Goal: Transaction & Acquisition: Purchase product/service

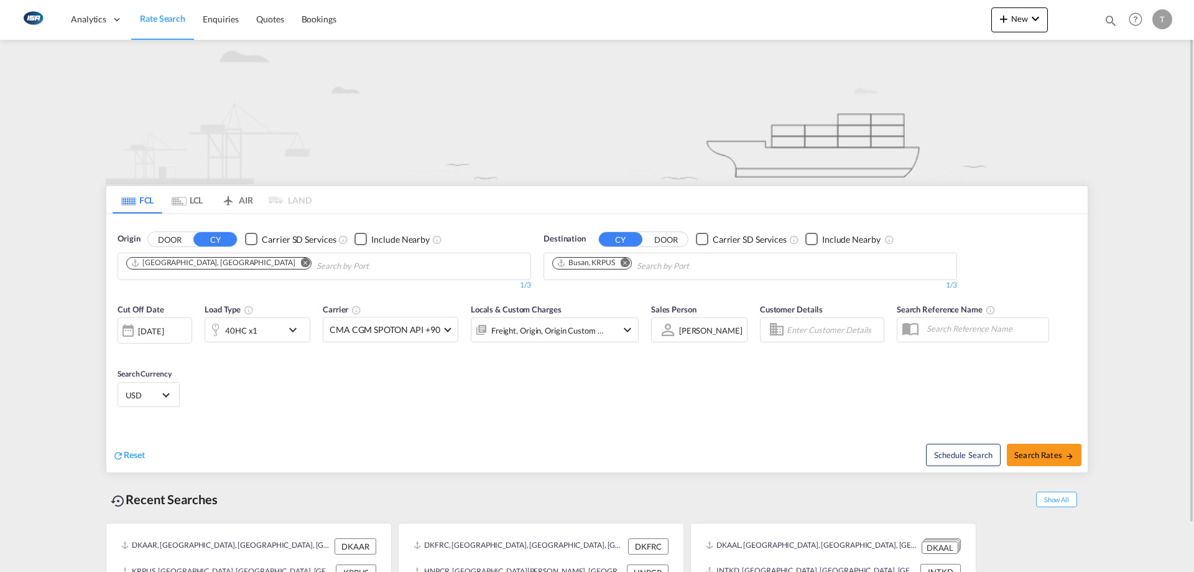
click at [301, 263] on md-icon "Remove" at bounding box center [305, 262] width 9 height 9
type input "fredericia"
click at [224, 296] on div "Fredericia [GEOGRAPHIC_DATA] DKFRC" at bounding box center [223, 294] width 236 height 37
click at [628, 262] on md-icon "Remove" at bounding box center [625, 262] width 9 height 9
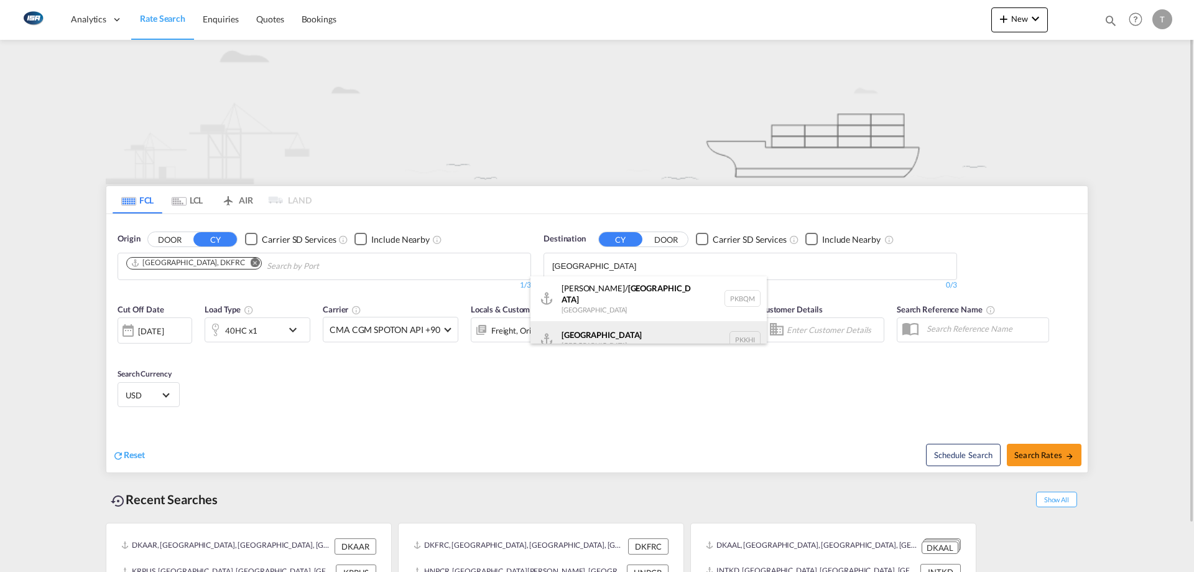
type input "[GEOGRAPHIC_DATA]"
click at [646, 325] on div "Karachi [GEOGRAPHIC_DATA] PKKHI" at bounding box center [649, 339] width 236 height 37
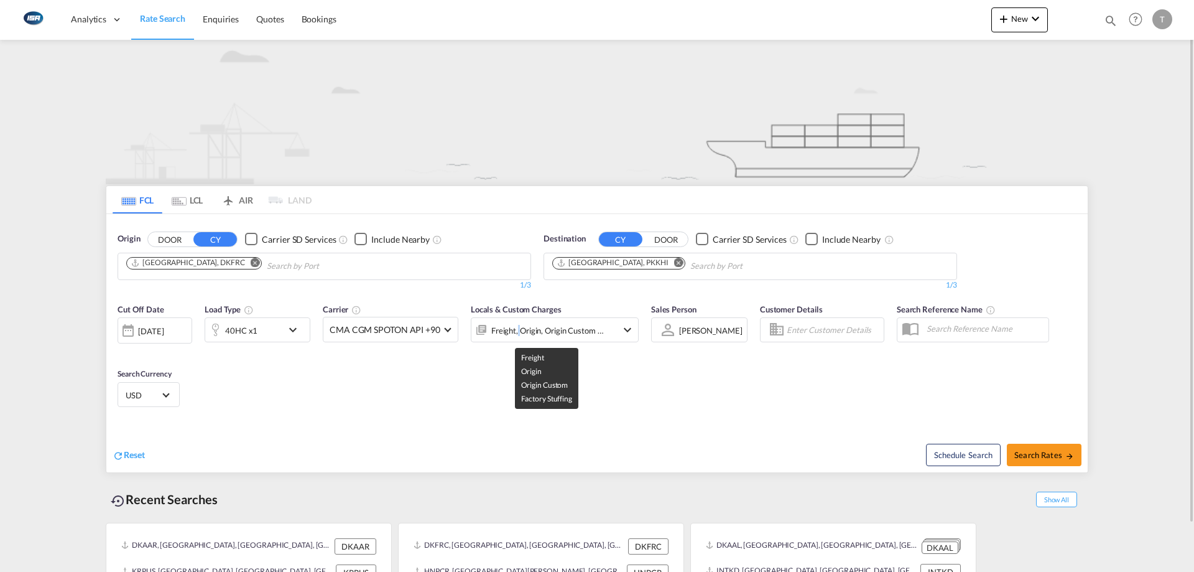
click at [517, 326] on div "Freight, Origin, Origin Custom +1" at bounding box center [547, 330] width 113 height 17
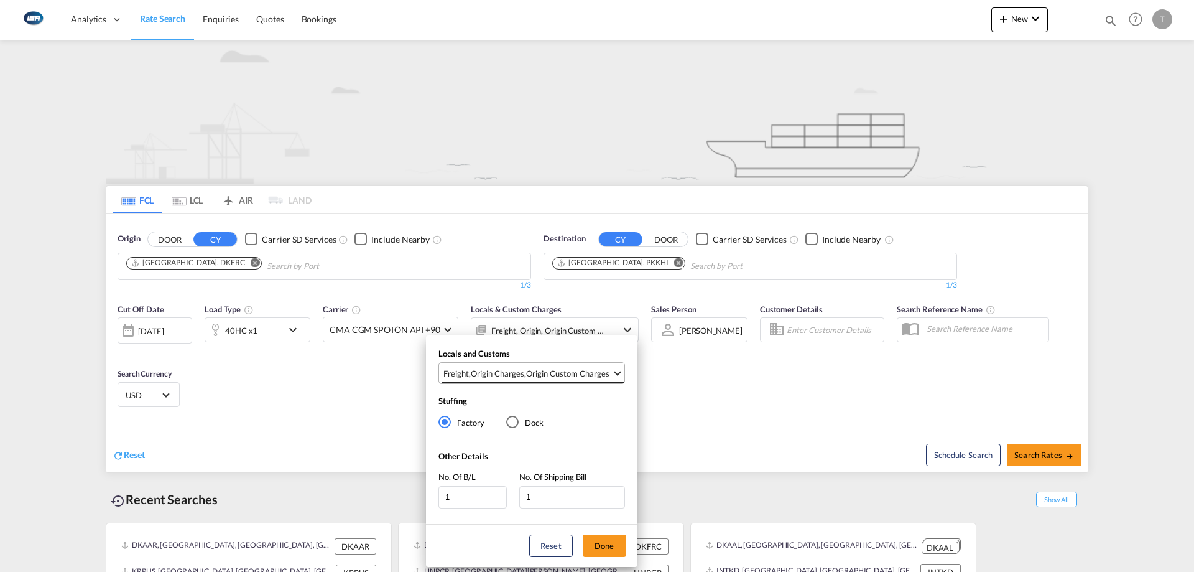
click at [524, 370] on span "Freight , Origin Charges , Origin Custom Charges" at bounding box center [528, 373] width 169 height 11
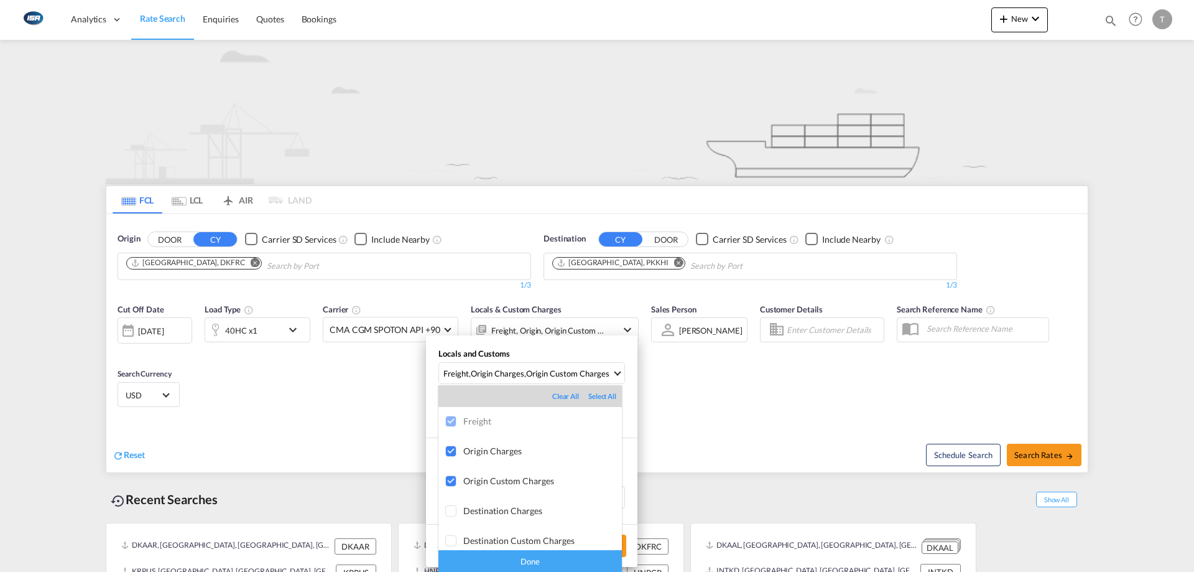
click at [575, 564] on div "Done" at bounding box center [531, 561] width 184 height 22
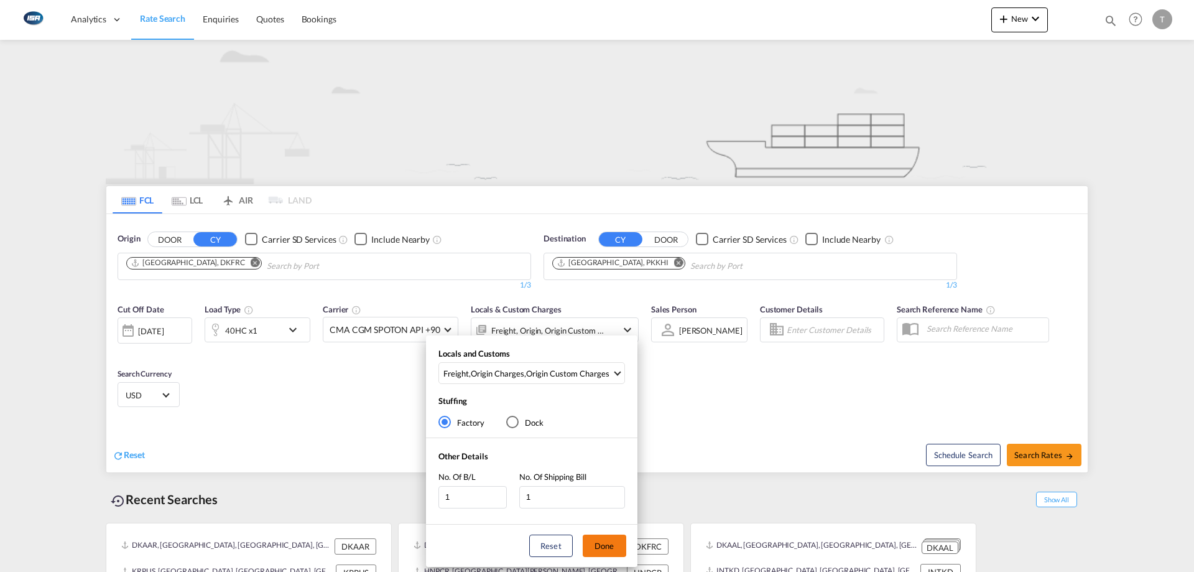
click at [607, 552] on button "Done" at bounding box center [605, 545] width 44 height 22
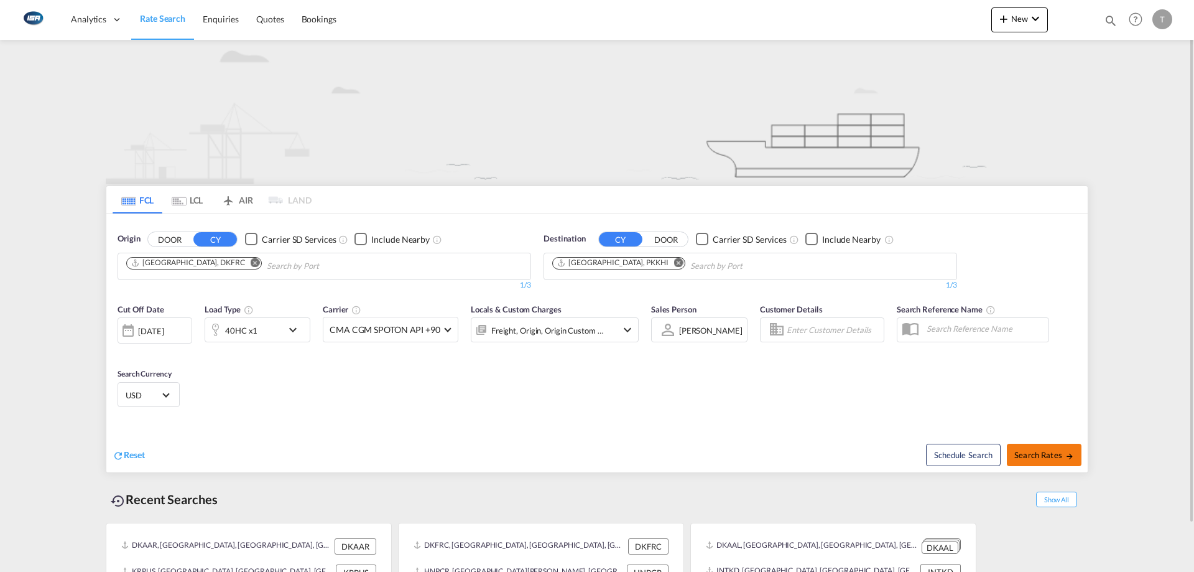
click at [1045, 447] on button "Search Rates" at bounding box center [1044, 455] width 75 height 22
type input "DKFRC to PKKHI / [DATE]"
